Goal: Task Accomplishment & Management: Use online tool/utility

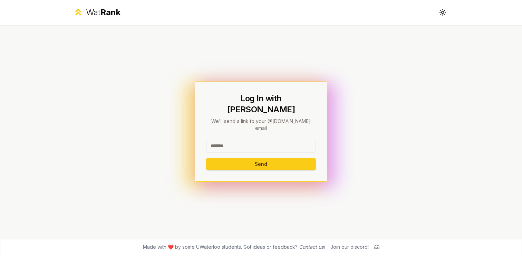
click at [251, 140] on input at bounding box center [261, 146] width 110 height 12
type input "********"
click at [224, 158] on button "Send" at bounding box center [261, 164] width 110 height 12
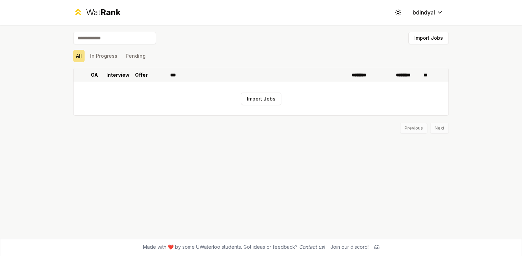
click at [102, 75] on th "OA" at bounding box center [94, 75] width 19 height 14
click at [117, 73] on p "Interview" at bounding box center [117, 74] width 23 height 7
click at [139, 73] on p "Offer" at bounding box center [141, 74] width 13 height 7
click at [108, 55] on button "In Progress" at bounding box center [103, 56] width 33 height 12
click at [136, 57] on button "Pending" at bounding box center [136, 56] width 26 height 12
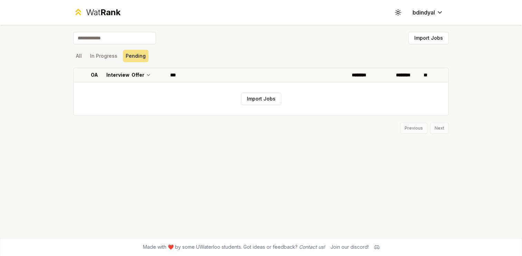
click at [124, 38] on input at bounding box center [114, 38] width 83 height 12
click at [431, 37] on button "Import Jobs" at bounding box center [428, 38] width 40 height 12
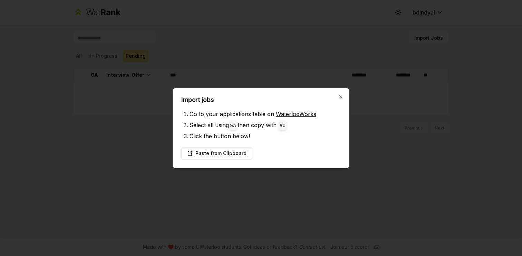
click at [293, 113] on link "WaterlooWorks" at bounding box center [296, 113] width 40 height 7
click at [231, 149] on button "Paste from Clipboard" at bounding box center [216, 153] width 71 height 12
click at [233, 149] on button "Paste from Clipboard" at bounding box center [216, 153] width 71 height 12
click at [221, 153] on button "Paste from Clipboard" at bounding box center [216, 153] width 71 height 12
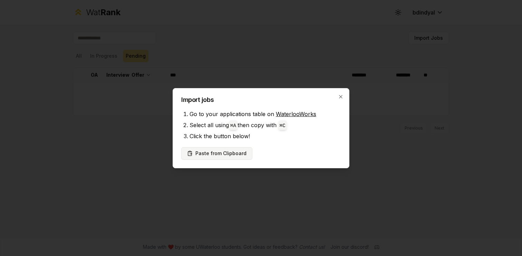
click at [221, 153] on button "Paste from Clipboard" at bounding box center [216, 153] width 71 height 12
click at [229, 153] on button "Paste from Clipboard" at bounding box center [216, 153] width 71 height 12
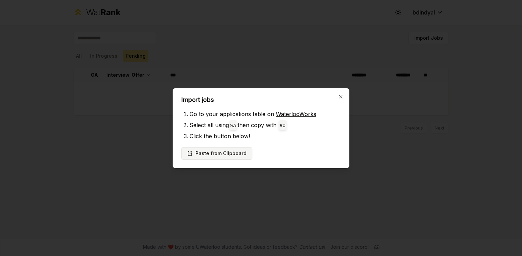
click at [229, 153] on button "Paste from Clipboard" at bounding box center [216, 153] width 71 height 12
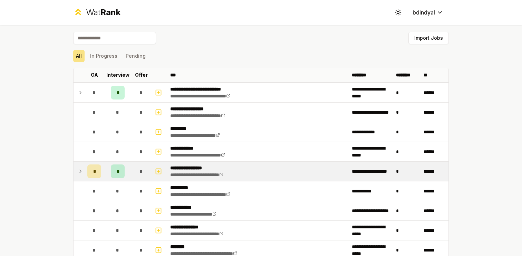
click at [95, 169] on span "*" at bounding box center [94, 171] width 2 height 7
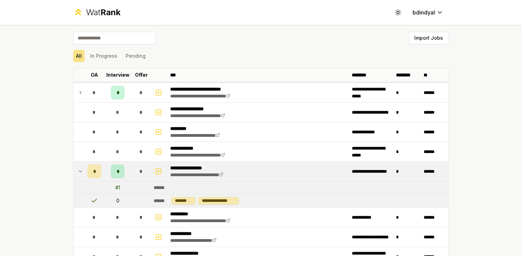
click at [119, 173] on div "*" at bounding box center [118, 171] width 14 height 14
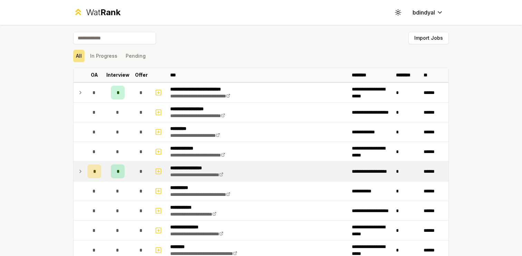
click at [119, 173] on div "*" at bounding box center [118, 171] width 14 height 14
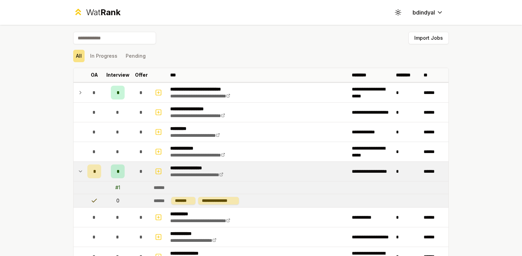
click at [119, 173] on div "*" at bounding box center [118, 171] width 14 height 14
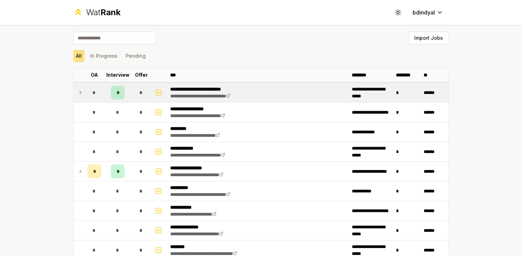
click at [118, 91] on span "*" at bounding box center [118, 92] width 2 height 7
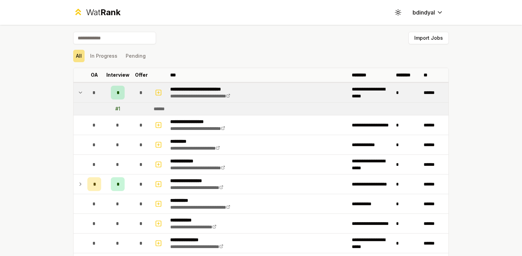
click at [118, 91] on span "*" at bounding box center [118, 92] width 2 height 7
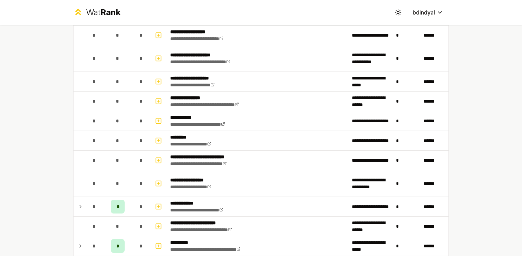
scroll to position [489, 0]
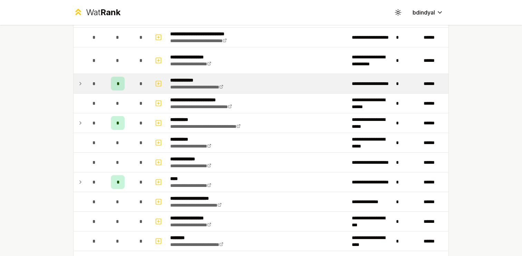
click at [117, 86] on span "*" at bounding box center [118, 83] width 2 height 7
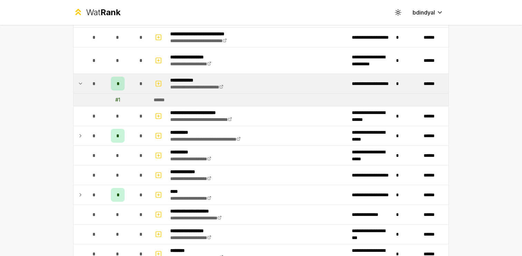
click at [117, 86] on span "*" at bounding box center [118, 83] width 2 height 7
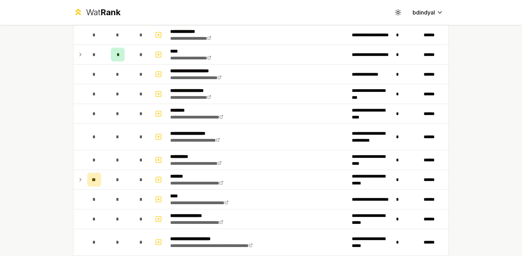
scroll to position [658, 0]
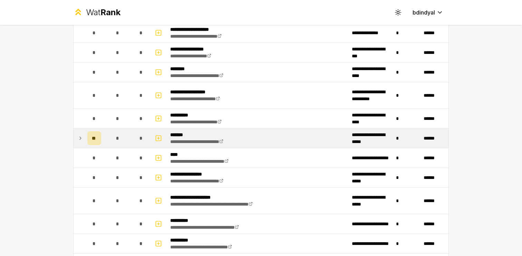
click at [88, 137] on div "**" at bounding box center [94, 138] width 14 height 14
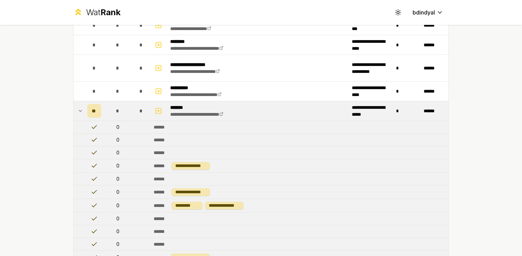
scroll to position [657, 0]
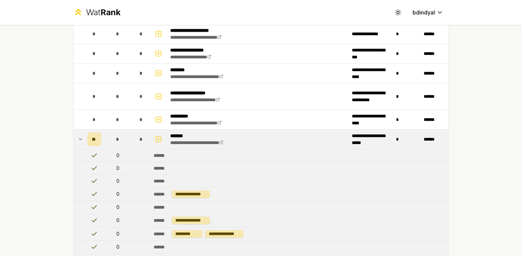
click at [82, 136] on icon at bounding box center [81, 139] width 6 height 8
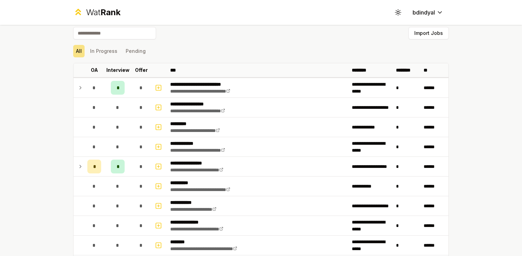
scroll to position [0, 0]
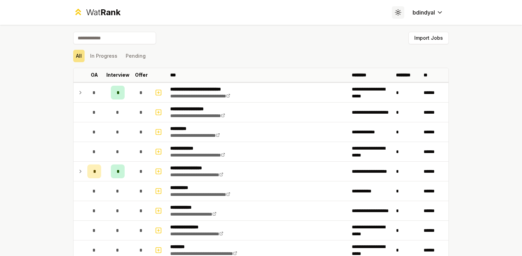
click at [399, 13] on icon at bounding box center [398, 12] width 7 height 7
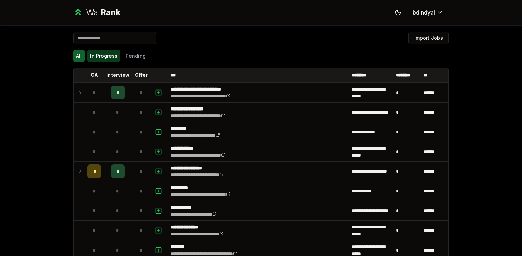
click at [111, 58] on button "In Progress" at bounding box center [103, 56] width 33 height 12
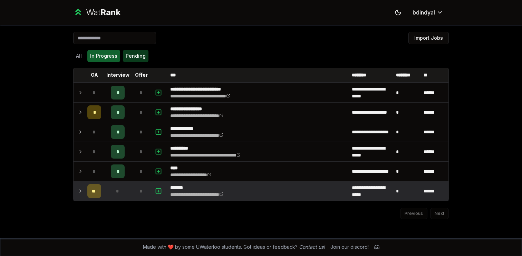
click at [136, 54] on button "Pending" at bounding box center [136, 56] width 26 height 12
